Goal: Information Seeking & Learning: Learn about a topic

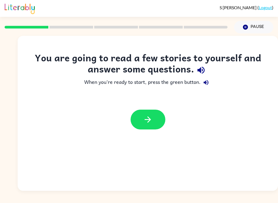
click at [150, 115] on icon "button" at bounding box center [147, 119] width 9 height 9
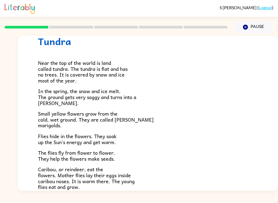
scroll to position [21, 0]
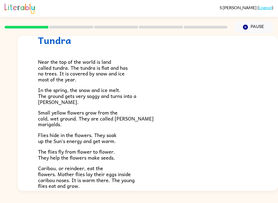
click at [53, 186] on span "Caribou, or reindeer, eat the flowers. Mother flies lay their eggs inside carib…" at bounding box center [86, 176] width 97 height 25
click at [77, 184] on span "Caribou, or reindeer, eat the flowers. Mother flies lay their eggs inside carib…" at bounding box center [86, 176] width 97 height 25
click at [61, 193] on div "S [PERSON_NAME] ( Logout ) Pause Pause Tundra Near the top of the world is land…" at bounding box center [139, 101] width 278 height 203
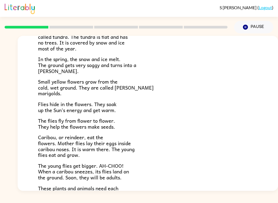
scroll to position [53, 0]
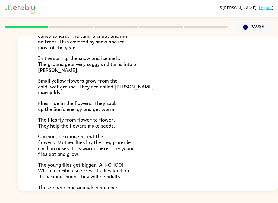
click at [57, 175] on span "The young flies get bigger. AH-CHOO! When a caribou sneezes, its flies land on …" at bounding box center [83, 171] width 91 height 20
click at [62, 193] on div "S [PERSON_NAME] ( Logout ) Pause Pause Tundra Near the top of the world is land…" at bounding box center [139, 101] width 278 height 203
click at [115, 193] on div "S [PERSON_NAME] ( Logout ) Pause Pause Tundra Near the top of the world is land…" at bounding box center [139, 101] width 278 height 203
click at [58, 198] on div "S [PERSON_NAME] ( Logout ) Pause Pause Tundra Near the top of the world is land…" at bounding box center [139, 101] width 278 height 203
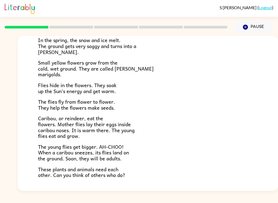
scroll to position [72, 0]
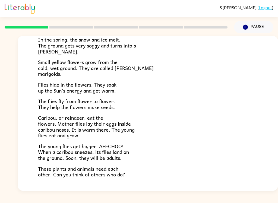
click at [71, 185] on div "Tundra Near the top of the world is land called tundra. The tundra is flat and …" at bounding box center [148, 83] width 260 height 238
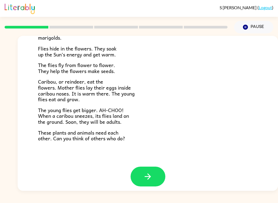
scroll to position [108, 0]
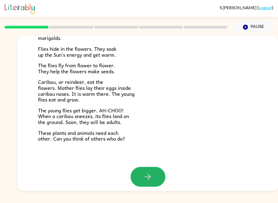
click at [150, 172] on icon "button" at bounding box center [147, 176] width 9 height 9
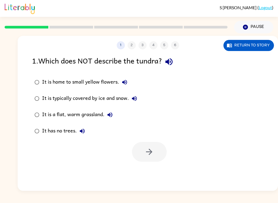
click at [171, 58] on icon "button" at bounding box center [168, 61] width 9 height 9
click at [126, 78] on button "It is home to small yellow flowers." at bounding box center [124, 82] width 11 height 11
click at [137, 98] on icon "button" at bounding box center [134, 98] width 7 height 7
click at [112, 116] on icon "button" at bounding box center [110, 114] width 7 height 7
click at [83, 131] on icon "button" at bounding box center [82, 131] width 7 height 7
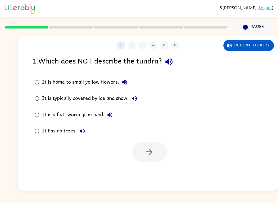
click at [128, 81] on button "It is home to small yellow flowers." at bounding box center [124, 82] width 11 height 11
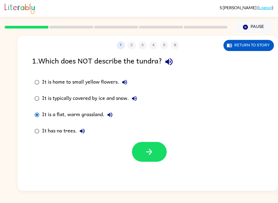
click at [113, 114] on icon "button" at bounding box center [110, 114] width 7 height 7
click at [154, 156] on button "button" at bounding box center [149, 152] width 35 height 20
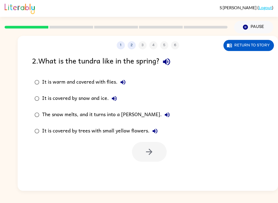
click at [165, 64] on icon "button" at bounding box center [166, 61] width 9 height 9
click at [121, 77] on button "It is warm and covered with flies." at bounding box center [122, 82] width 11 height 11
click at [114, 95] on button "It is covered by snow and ice." at bounding box center [114, 98] width 11 height 11
click at [164, 114] on icon "button" at bounding box center [167, 114] width 7 height 7
click at [156, 129] on icon "button" at bounding box center [155, 131] width 7 height 7
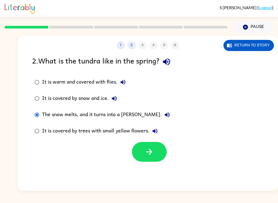
click at [156, 155] on button "button" at bounding box center [149, 152] width 35 height 20
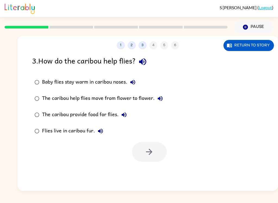
click at [143, 59] on icon "button" at bounding box center [142, 61] width 9 height 9
click at [135, 83] on icon "button" at bounding box center [132, 82] width 5 height 5
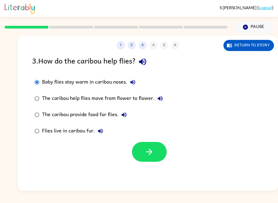
click at [161, 94] on button "The caribou help flies move from flower to flower." at bounding box center [160, 98] width 11 height 11
click at [124, 116] on icon "button" at bounding box center [124, 114] width 7 height 7
click at [102, 131] on icon "button" at bounding box center [100, 131] width 5 height 5
click at [151, 150] on icon "button" at bounding box center [148, 151] width 9 height 9
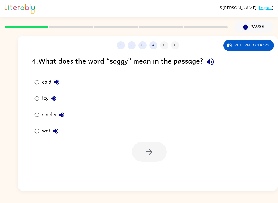
click at [211, 64] on icon "button" at bounding box center [209, 61] width 9 height 9
click at [57, 79] on icon "button" at bounding box center [56, 82] width 7 height 7
click at [56, 94] on button "icy" at bounding box center [53, 98] width 11 height 11
click at [63, 113] on icon "button" at bounding box center [61, 114] width 5 height 5
click at [57, 132] on icon "button" at bounding box center [56, 131] width 7 height 7
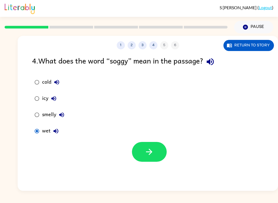
click at [153, 162] on button "button" at bounding box center [149, 152] width 35 height 20
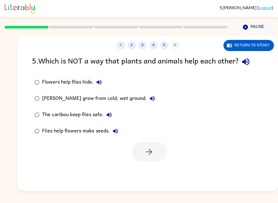
click at [252, 63] on button "button" at bounding box center [246, 62] width 14 height 14
click at [99, 85] on icon "button" at bounding box center [99, 82] width 7 height 7
click at [150, 97] on icon "button" at bounding box center [152, 98] width 7 height 7
click at [112, 107] on label "The caribou keep flies safe." at bounding box center [94, 115] width 131 height 16
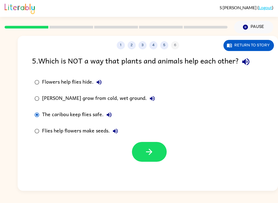
click at [110, 112] on icon "button" at bounding box center [109, 114] width 7 height 7
click at [149, 72] on div "5 . Which is NOT a way that plants and animals help each other? Flowers help fl…" at bounding box center [148, 108] width 260 height 107
click at [144, 72] on div "5 . Which is NOT a way that plants and animals help each other? Flowers help fl…" at bounding box center [148, 108] width 260 height 107
click at [118, 127] on button "Flies help flowers make seeds." at bounding box center [115, 131] width 11 height 11
click at [154, 97] on button "[PERSON_NAME] grow from cold, wet ground." at bounding box center [152, 98] width 11 height 11
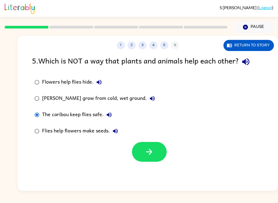
click at [108, 116] on icon "button" at bounding box center [109, 114] width 5 height 5
click at [156, 152] on button "button" at bounding box center [149, 152] width 35 height 20
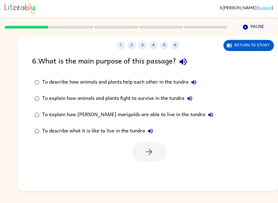
click at [186, 60] on icon "button" at bounding box center [182, 61] width 9 height 9
click at [195, 79] on icon "button" at bounding box center [193, 82] width 7 height 7
click at [198, 97] on label "To explain how animals and plants fight to survive in the tundra" at bounding box center [124, 98] width 190 height 16
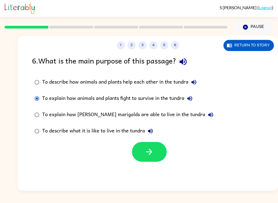
click at [192, 98] on icon "button" at bounding box center [189, 98] width 5 height 5
click at [208, 116] on icon "button" at bounding box center [210, 114] width 5 height 5
click at [151, 127] on button "To describe what it is like to live in the tundra" at bounding box center [150, 131] width 11 height 11
click at [155, 150] on button "button" at bounding box center [149, 152] width 35 height 20
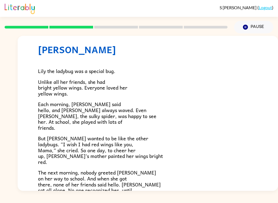
scroll to position [18, 0]
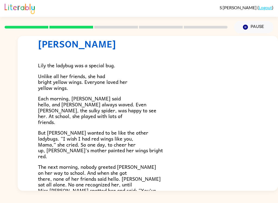
click at [104, 183] on span "The next morning, nobody greeted [PERSON_NAME] on her way to school. And when s…" at bounding box center [99, 181] width 123 height 37
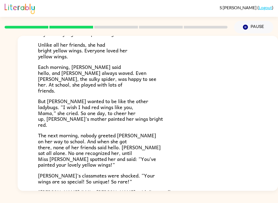
scroll to position [50, 0]
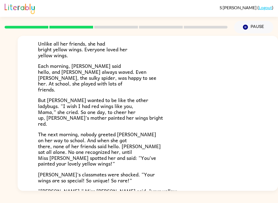
click at [126, 189] on p "“[PERSON_NAME],” Miss [PERSON_NAME] said, “your yellow wings help make you you."" at bounding box center [147, 194] width 219 height 12
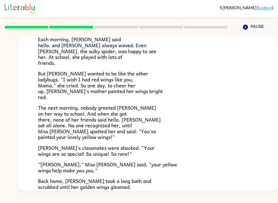
scroll to position [77, 0]
click at [127, 198] on div "S [PERSON_NAME] ( Logout ) Pause Pause Lily Ladybug [PERSON_NAME] the ladybug w…" at bounding box center [139, 101] width 278 height 203
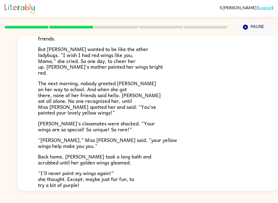
scroll to position [104, 0]
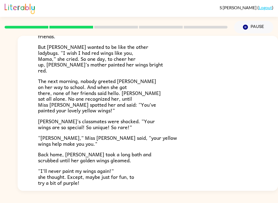
click at [54, 190] on div "[PERSON_NAME] [PERSON_NAME] the ladybug was a special bug. Unlike all her frien…" at bounding box center [148, 71] width 260 height 278
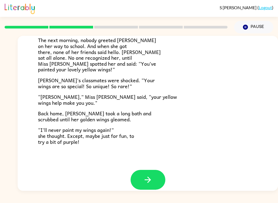
scroll to position [147, 0]
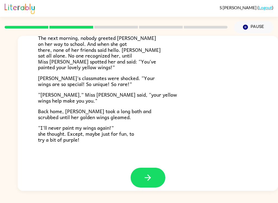
click at [150, 176] on icon "button" at bounding box center [147, 177] width 9 height 9
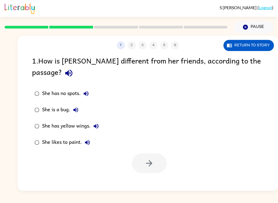
scroll to position [0, 0]
click at [72, 70] on icon "button" at bounding box center [68, 73] width 7 height 7
click at [86, 90] on icon "button" at bounding box center [86, 93] width 7 height 7
click at [75, 107] on icon "button" at bounding box center [75, 110] width 7 height 7
click at [100, 121] on button "She has yellow wings." at bounding box center [96, 126] width 11 height 11
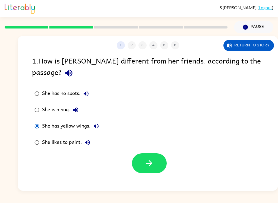
click at [150, 158] on icon "button" at bounding box center [148, 162] width 9 height 9
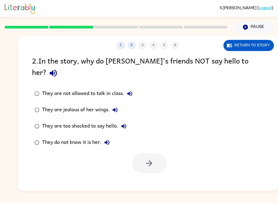
click at [57, 70] on icon "button" at bounding box center [53, 73] width 7 height 7
click at [131, 91] on icon "button" at bounding box center [129, 93] width 5 height 5
click at [113, 107] on icon "button" at bounding box center [115, 109] width 5 height 5
click at [125, 124] on icon "button" at bounding box center [123, 126] width 5 height 5
click at [109, 140] on icon "button" at bounding box center [106, 142] width 5 height 5
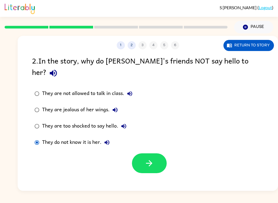
click at [161, 153] on button "button" at bounding box center [149, 163] width 35 height 20
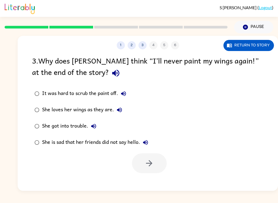
click at [111, 76] on icon "button" at bounding box center [115, 72] width 9 height 9
click at [127, 96] on button "It was hard to scrub the paint off." at bounding box center [123, 93] width 11 height 11
click at [119, 108] on icon "button" at bounding box center [119, 110] width 7 height 7
click at [95, 124] on icon "button" at bounding box center [93, 126] width 7 height 7
click at [145, 143] on icon "button" at bounding box center [145, 142] width 5 height 5
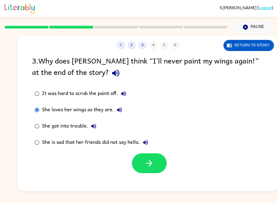
click at [145, 167] on icon "button" at bounding box center [148, 162] width 9 height 9
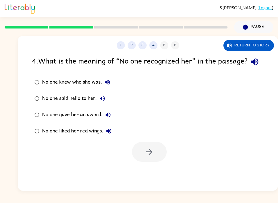
click at [250, 66] on icon "button" at bounding box center [254, 61] width 9 height 9
click at [248, 69] on button "button" at bounding box center [255, 62] width 14 height 14
click at [107, 85] on icon "button" at bounding box center [107, 82] width 7 height 7
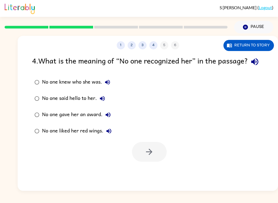
click at [102, 101] on icon "button" at bounding box center [102, 98] width 5 height 5
click at [110, 118] on icon "button" at bounding box center [108, 114] width 7 height 7
click at [110, 134] on icon "button" at bounding box center [108, 131] width 7 height 7
click at [108, 85] on icon "button" at bounding box center [107, 82] width 7 height 7
click at [106, 104] on button "No one said hello to her." at bounding box center [102, 98] width 11 height 11
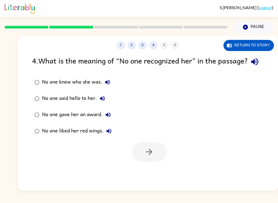
click at [107, 117] on icon "button" at bounding box center [107, 114] width 5 height 5
click at [110, 118] on icon "button" at bounding box center [108, 114] width 7 height 7
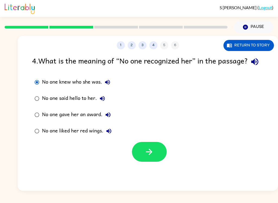
click at [156, 162] on button "button" at bounding box center [149, 152] width 35 height 20
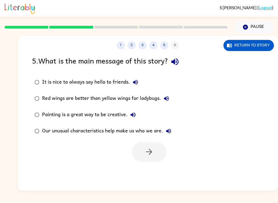
click at [178, 60] on icon "button" at bounding box center [174, 61] width 7 height 7
click at [138, 82] on icon "button" at bounding box center [135, 82] width 5 height 5
click at [171, 94] on div "Red wings are better than yellow wings for ladybugs." at bounding box center [107, 98] width 130 height 11
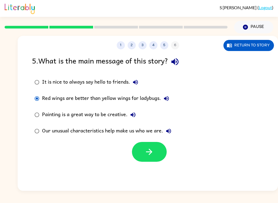
click at [164, 101] on icon "button" at bounding box center [166, 98] width 7 height 7
click at [135, 111] on button "Painting is a great way to be creative." at bounding box center [132, 114] width 11 height 11
click at [168, 129] on icon "button" at bounding box center [168, 131] width 7 height 7
click at [149, 157] on button "button" at bounding box center [149, 152] width 35 height 20
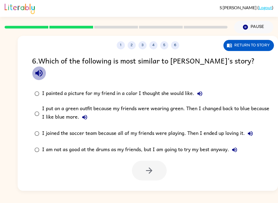
click at [44, 68] on icon "button" at bounding box center [38, 72] width 9 height 9
click at [201, 85] on label "I painted a picture for my friend in a color I thought she would like." at bounding box center [151, 93] width 244 height 16
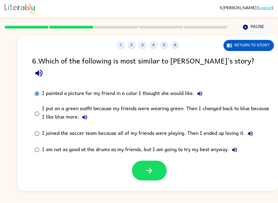
click at [201, 91] on icon "button" at bounding box center [199, 93] width 5 height 5
click at [84, 114] on icon "button" at bounding box center [84, 117] width 7 height 7
click at [252, 130] on icon "button" at bounding box center [250, 133] width 7 height 7
click at [239, 144] on button "I am not as good at the drums as my friends, but I am going to try my best anyw…" at bounding box center [234, 149] width 11 height 11
click at [44, 68] on icon "button" at bounding box center [38, 72] width 9 height 9
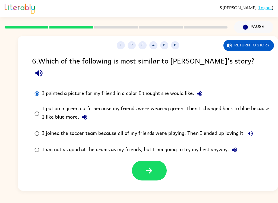
click at [229, 184] on div "1 2 3 4 5 6 Return to story 6 . Which of the following is most similar to [PERS…" at bounding box center [148, 113] width 260 height 155
click at [204, 88] on button "I painted a picture for my friend in a color I thought she would like." at bounding box center [199, 93] width 11 height 11
click at [85, 112] on button "I put on a green outfit because my friends were wearing green. Then I changed b…" at bounding box center [84, 117] width 11 height 11
click at [84, 115] on icon "button" at bounding box center [84, 117] width 5 height 5
click at [156, 104] on div "I put on a green outfit because my friends were wearing green. Then I changed b…" at bounding box center [156, 113] width 229 height 18
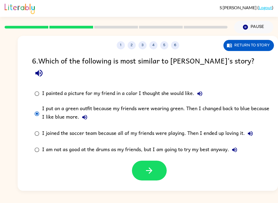
click at [154, 161] on button "button" at bounding box center [149, 171] width 35 height 20
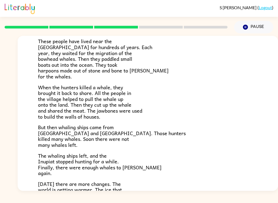
scroll to position [72, 0]
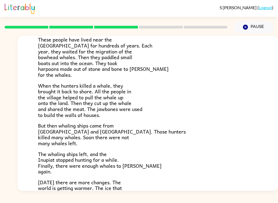
click at [107, 192] on div "S [PERSON_NAME] ( Logout ) Pause Pause The People of the Whale A group of [DEMO…" at bounding box center [139, 101] width 278 height 203
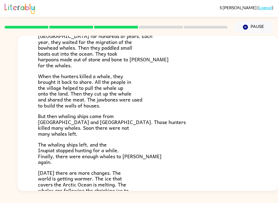
scroll to position [82, 0]
click at [51, 201] on div "S [PERSON_NAME] ( Logout ) Pause Pause The People of the Whale A group of [DEMO…" at bounding box center [139, 101] width 278 height 203
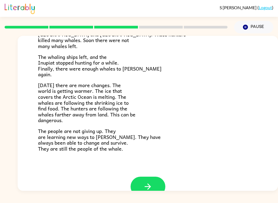
scroll to position [169, 0]
click at [152, 182] on button "button" at bounding box center [147, 187] width 35 height 20
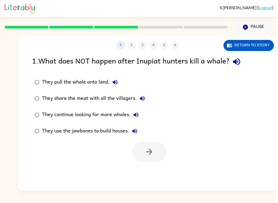
click at [230, 65] on div "1 . What does NOT happen after Inupiat hunters kill a whale?" at bounding box center [147, 62] width 231 height 14
click at [244, 57] on div "1 . What does NOT happen after Inupiat hunters kill a whale?" at bounding box center [147, 62] width 231 height 14
click at [241, 57] on icon "button" at bounding box center [236, 61] width 9 height 9
click at [115, 82] on icon "button" at bounding box center [115, 82] width 5 height 5
click at [145, 96] on icon "button" at bounding box center [142, 98] width 7 height 7
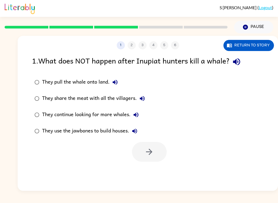
click at [139, 113] on icon "button" at bounding box center [136, 114] width 7 height 7
click at [137, 133] on icon "button" at bounding box center [134, 131] width 7 height 7
click at [138, 131] on icon "button" at bounding box center [134, 131] width 7 height 7
click at [140, 129] on button "They use the jawbones to build houses." at bounding box center [134, 131] width 11 height 11
click at [137, 112] on icon "button" at bounding box center [136, 114] width 7 height 7
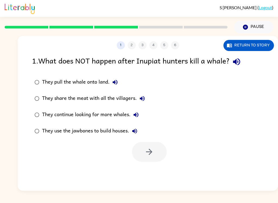
click at [141, 99] on icon "button" at bounding box center [142, 98] width 5 height 5
click at [121, 80] on label "They pull the whale onto land." at bounding box center [89, 82] width 121 height 16
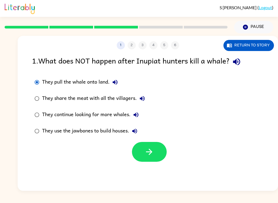
click at [137, 114] on icon "button" at bounding box center [136, 114] width 7 height 7
click at [158, 151] on button "button" at bounding box center [149, 152] width 35 height 20
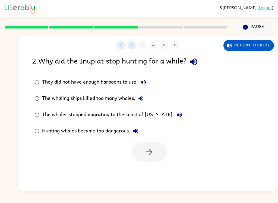
click at [198, 62] on icon "button" at bounding box center [193, 61] width 9 height 9
click at [143, 77] on button "They did not have enough harpoons to use." at bounding box center [143, 82] width 11 height 11
click at [142, 97] on icon "button" at bounding box center [140, 98] width 5 height 5
click at [176, 116] on icon "button" at bounding box center [179, 114] width 7 height 7
click at [139, 129] on icon "button" at bounding box center [135, 131] width 7 height 7
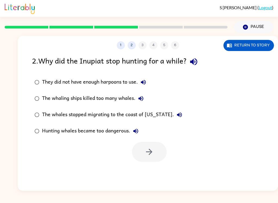
click at [143, 97] on icon "button" at bounding box center [140, 98] width 7 height 7
click at [69, 100] on div "The whaling ships killed too many whales." at bounding box center [94, 98] width 104 height 11
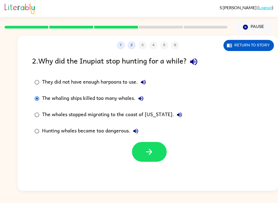
click at [152, 151] on icon "button" at bounding box center [148, 151] width 9 height 9
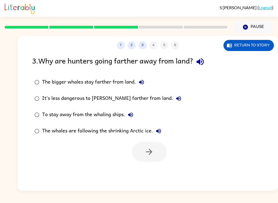
click at [201, 65] on icon "button" at bounding box center [199, 61] width 9 height 9
click at [146, 79] on div "The bigger whales stay farther from land." at bounding box center [94, 82] width 105 height 11
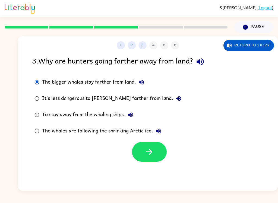
click at [143, 78] on button "The bigger whales stay farther from land." at bounding box center [141, 82] width 11 height 11
click at [173, 98] on button "It's less dangerous to [PERSON_NAME] farther from land." at bounding box center [178, 98] width 11 height 11
click at [132, 120] on button "To stay away from the whaling ships." at bounding box center [130, 114] width 11 height 11
click at [161, 130] on icon "button" at bounding box center [158, 131] width 7 height 7
click at [151, 153] on icon "button" at bounding box center [149, 152] width 6 height 6
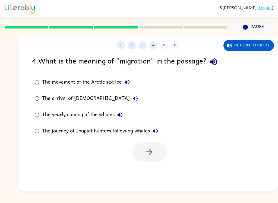
click at [217, 64] on icon "button" at bounding box center [213, 61] width 9 height 9
click at [128, 80] on icon "button" at bounding box center [127, 82] width 7 height 7
click at [130, 95] on button "The arrival of [DEMOGRAPHIC_DATA]" at bounding box center [135, 98] width 11 height 11
click at [116, 116] on button "The yearly coming of the whales" at bounding box center [119, 114] width 11 height 11
click at [162, 129] on label "The journey of Inupiat hunters following whales" at bounding box center [96, 131] width 134 height 16
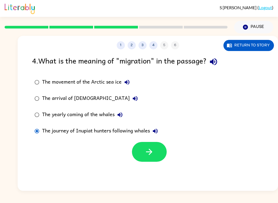
click at [103, 114] on div "The yearly coming of the whales" at bounding box center [83, 114] width 83 height 11
click at [156, 152] on button "button" at bounding box center [149, 152] width 35 height 20
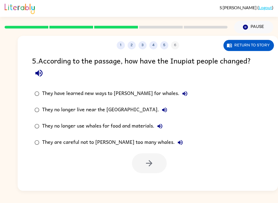
click at [42, 76] on icon "button" at bounding box center [38, 72] width 9 height 9
click at [179, 95] on button "They have learned new ways to [PERSON_NAME] for whales." at bounding box center [184, 93] width 11 height 11
click at [161, 107] on icon "button" at bounding box center [164, 110] width 7 height 7
click at [163, 126] on button "They no longer use whales for food and materials." at bounding box center [159, 126] width 11 height 11
click at [175, 141] on button "They are careful not to [PERSON_NAME] too many whales." at bounding box center [180, 142] width 11 height 11
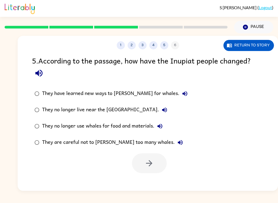
click at [250, 47] on button "Return to story" at bounding box center [248, 45] width 50 height 11
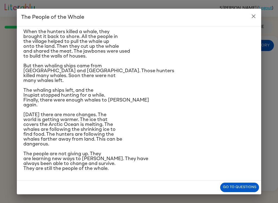
scroll to position [136, 0]
click at [246, 190] on button "Go to questions" at bounding box center [239, 186] width 39 height 9
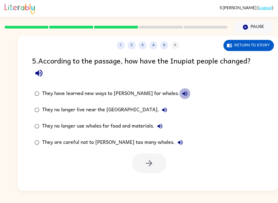
click at [181, 93] on icon "button" at bounding box center [184, 93] width 7 height 7
click at [44, 126] on div "They no longer use whales for food and materials." at bounding box center [103, 126] width 123 height 11
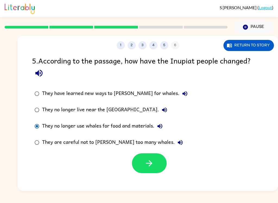
click at [181, 93] on icon "button" at bounding box center [184, 93] width 7 height 7
click at [133, 95] on div "They have learned new ways to [PERSON_NAME] for whales." at bounding box center [116, 93] width 148 height 11
click at [149, 162] on icon "button" at bounding box center [148, 162] width 9 height 9
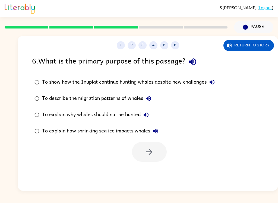
click at [193, 65] on icon "button" at bounding box center [192, 61] width 9 height 9
click at [197, 56] on button "button" at bounding box center [192, 62] width 14 height 14
click at [214, 84] on icon "button" at bounding box center [212, 82] width 7 height 7
click at [150, 98] on icon "button" at bounding box center [148, 98] width 5 height 5
click at [147, 117] on icon "button" at bounding box center [146, 114] width 7 height 7
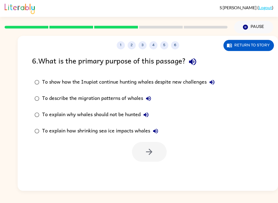
click at [155, 131] on icon "button" at bounding box center [155, 131] width 5 height 5
click at [156, 152] on div at bounding box center [149, 152] width 35 height 20
click at [146, 136] on div "To explain how shrinking sea ice impacts whales" at bounding box center [101, 131] width 119 height 11
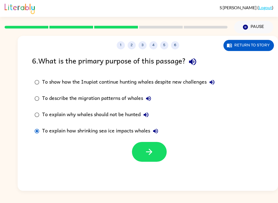
click at [138, 131] on div "To explain how shrinking sea ice impacts whales" at bounding box center [101, 131] width 119 height 11
click at [148, 158] on button "button" at bounding box center [149, 152] width 35 height 20
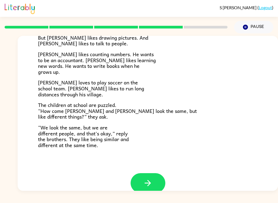
scroll to position [108, 0]
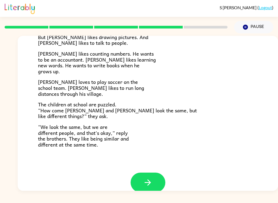
click at [153, 176] on button "button" at bounding box center [147, 182] width 35 height 20
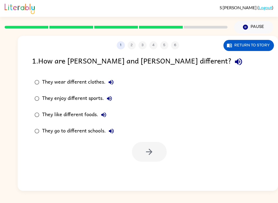
click at [233, 65] on icon "button" at bounding box center [237, 61] width 9 height 9
click at [112, 83] on icon "button" at bounding box center [111, 82] width 7 height 7
click at [106, 103] on button "They enjoy different sports." at bounding box center [109, 98] width 11 height 11
click at [117, 97] on label "They enjoy different sports." at bounding box center [74, 98] width 90 height 16
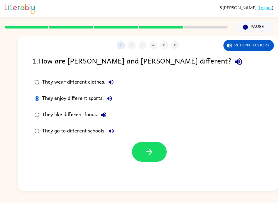
click at [109, 113] on label "They like different foods." at bounding box center [74, 115] width 90 height 16
click at [105, 118] on icon "button" at bounding box center [103, 114] width 7 height 7
click at [116, 132] on button "They go to different schools." at bounding box center [111, 131] width 11 height 11
click at [113, 161] on div at bounding box center [148, 150] width 260 height 23
click at [153, 158] on button "button" at bounding box center [149, 152] width 35 height 20
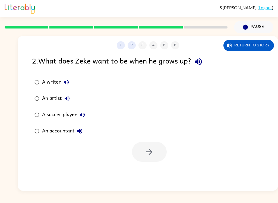
click at [194, 68] on div "2 . What does Zeke want to be when he grows up?" at bounding box center [147, 62] width 231 height 14
click at [202, 60] on icon "button" at bounding box center [197, 61] width 9 height 9
click at [66, 84] on icon "button" at bounding box center [66, 82] width 5 height 5
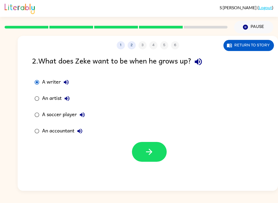
click at [160, 155] on button "button" at bounding box center [149, 152] width 35 height 20
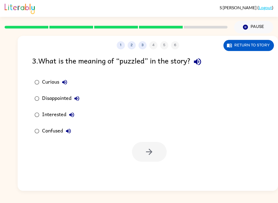
click at [202, 64] on icon "button" at bounding box center [197, 61] width 9 height 9
click at [63, 81] on icon "button" at bounding box center [64, 82] width 7 height 7
click at [79, 98] on icon "button" at bounding box center [76, 98] width 7 height 7
click at [71, 116] on icon "button" at bounding box center [71, 114] width 5 height 5
click at [72, 132] on button "Confused" at bounding box center [68, 131] width 11 height 11
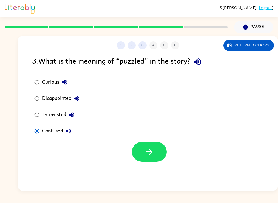
click at [145, 149] on icon "button" at bounding box center [148, 151] width 9 height 9
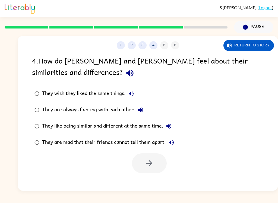
click at [123, 79] on button "button" at bounding box center [130, 73] width 14 height 14
click at [126, 73] on icon "button" at bounding box center [129, 73] width 7 height 7
click at [126, 75] on icon "button" at bounding box center [129, 73] width 7 height 7
click at [132, 97] on icon "button" at bounding box center [131, 93] width 7 height 7
click at [145, 110] on button "They are always fighting with each other." at bounding box center [140, 109] width 11 height 11
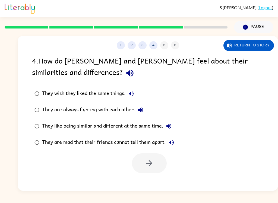
click at [141, 112] on icon "button" at bounding box center [140, 110] width 7 height 7
click at [171, 129] on icon "button" at bounding box center [168, 126] width 7 height 7
click at [126, 75] on icon "button" at bounding box center [129, 73] width 7 height 7
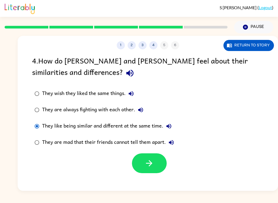
click at [145, 169] on button "button" at bounding box center [149, 163] width 35 height 20
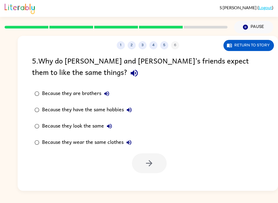
click at [129, 76] on icon "button" at bounding box center [133, 72] width 9 height 9
click at [106, 91] on icon "button" at bounding box center [106, 93] width 7 height 7
click at [131, 113] on icon "button" at bounding box center [129, 110] width 7 height 7
click at [109, 129] on icon "button" at bounding box center [109, 126] width 7 height 7
click at [132, 146] on button "Because they wear the same clothes" at bounding box center [128, 142] width 11 height 11
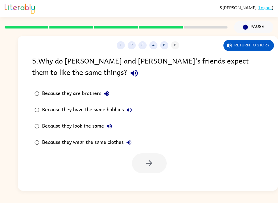
click at [81, 127] on div "Because they look the same" at bounding box center [78, 126] width 73 height 11
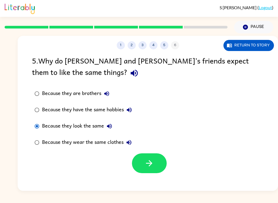
click at [147, 168] on icon "button" at bounding box center [148, 162] width 9 height 9
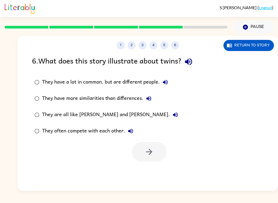
click at [189, 64] on icon "button" at bounding box center [188, 61] width 9 height 9
click at [168, 85] on button "They have a lot in common, but are different people." at bounding box center [165, 82] width 11 height 11
click at [152, 98] on button "They have more similarities than differences." at bounding box center [148, 98] width 11 height 11
click at [45, 82] on div "They have a lot in common, but are different people." at bounding box center [106, 82] width 129 height 11
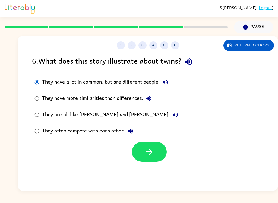
click at [152, 153] on icon "button" at bounding box center [148, 151] width 9 height 9
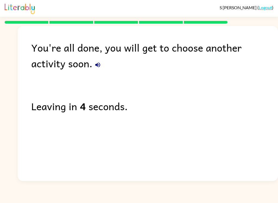
click at [94, 66] on icon "button" at bounding box center [97, 65] width 7 height 7
